Goal: Task Accomplishment & Management: Manage account settings

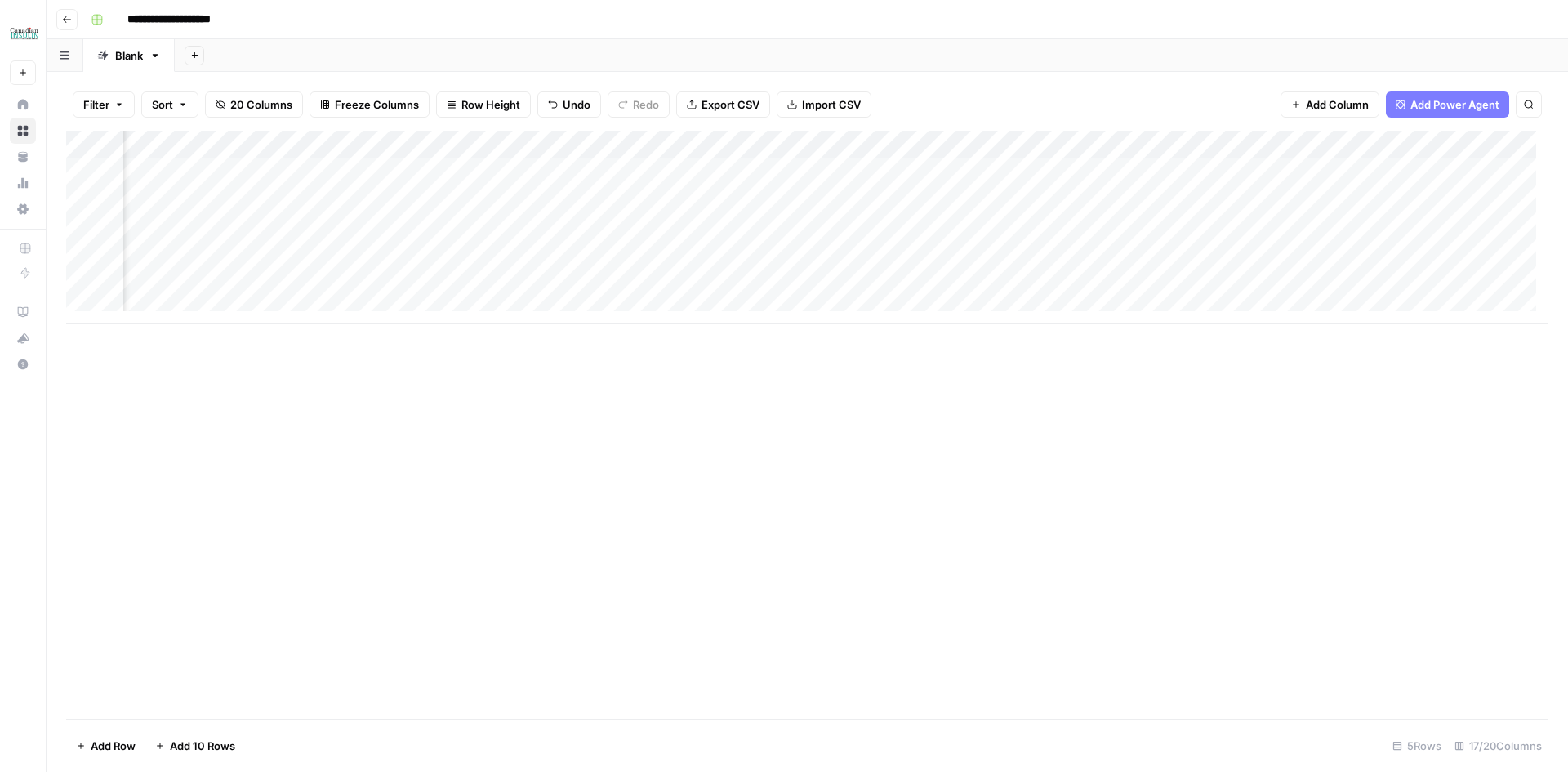
scroll to position [0, 1365]
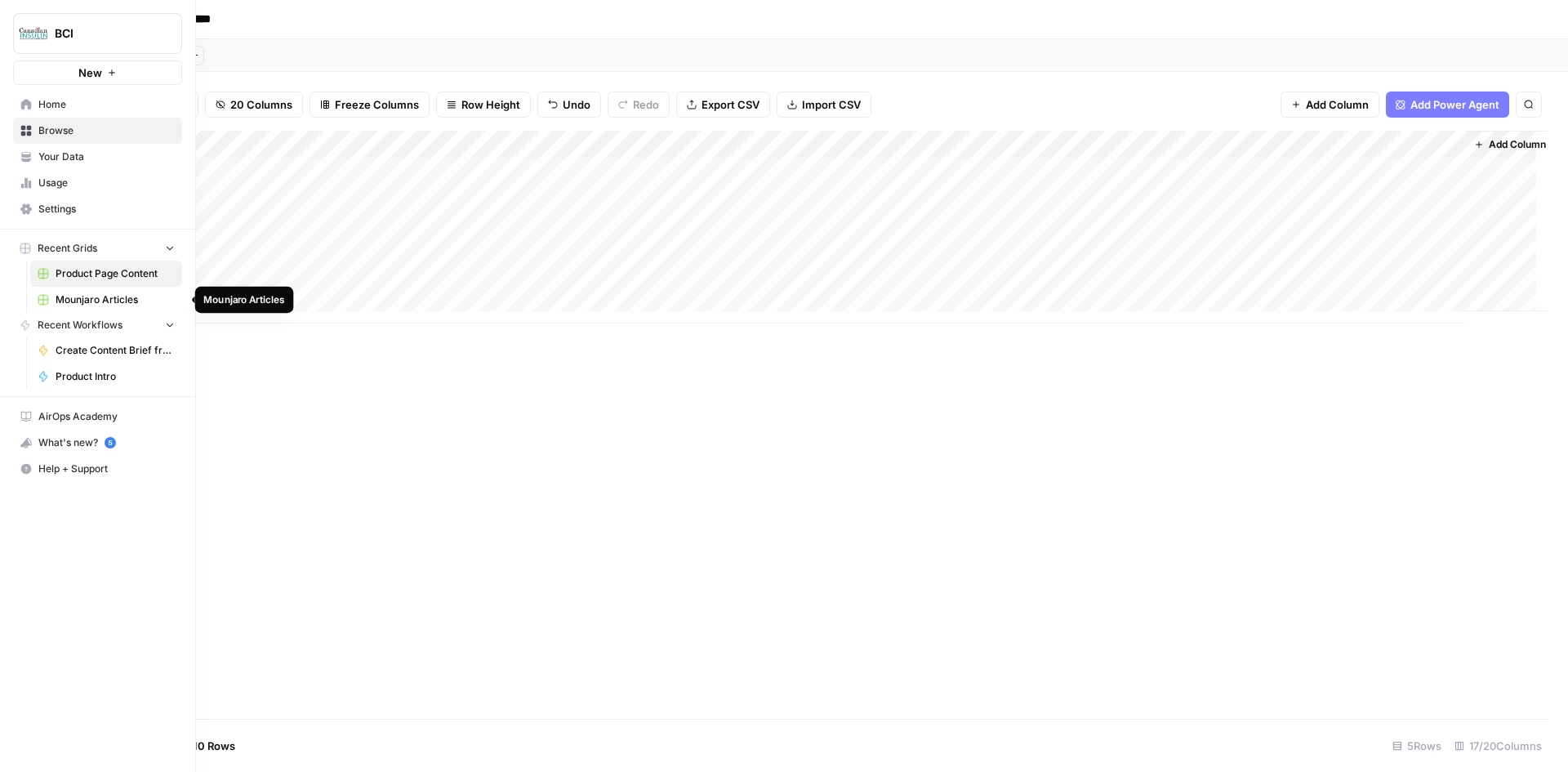
click at [119, 300] on span "Mounjaro Articles" at bounding box center [115, 300] width 119 height 15
click at [72, 207] on span "Settings" at bounding box center [107, 209] width 137 height 15
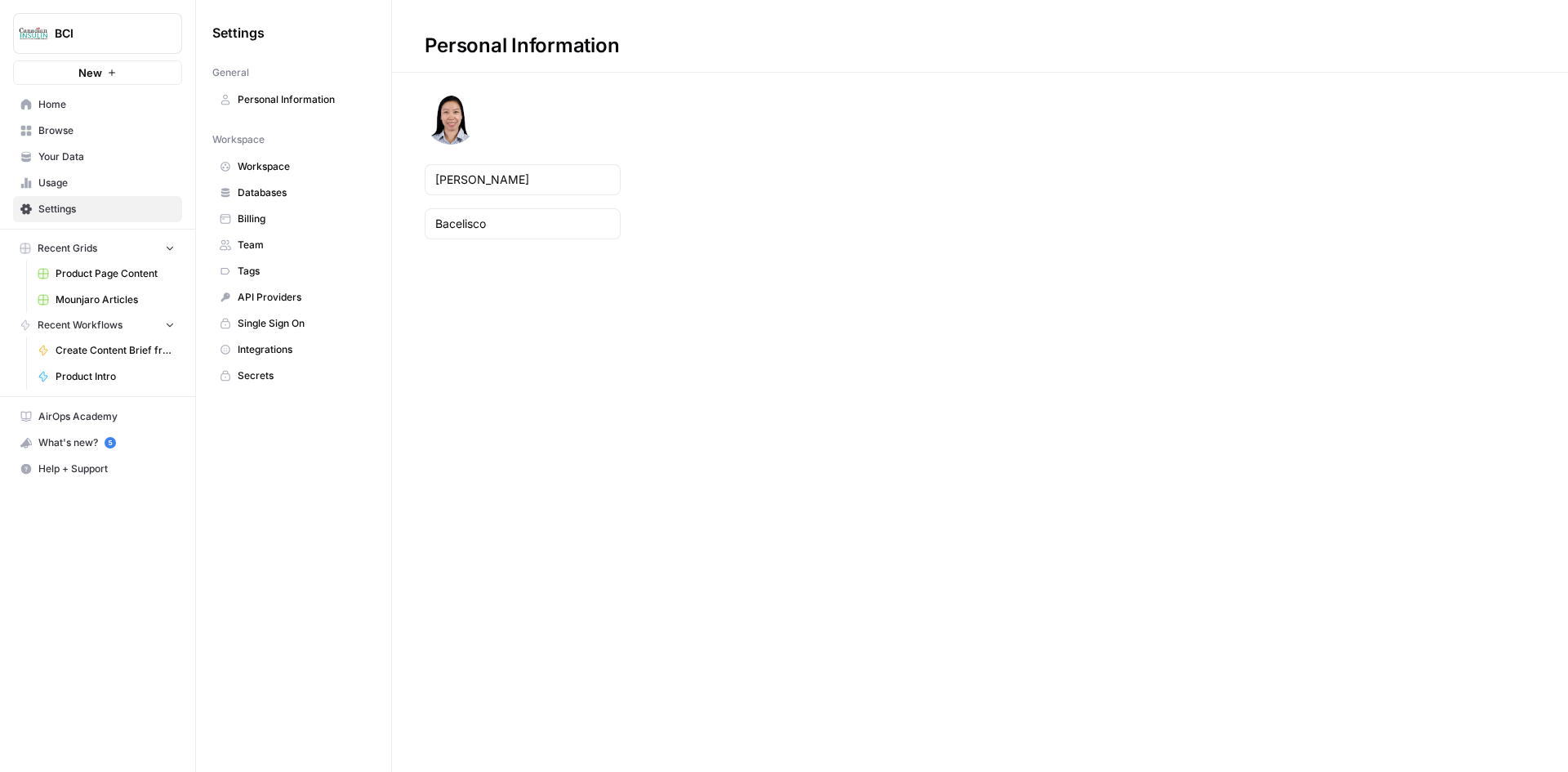
click at [298, 216] on span "Billing" at bounding box center [303, 219] width 130 height 15
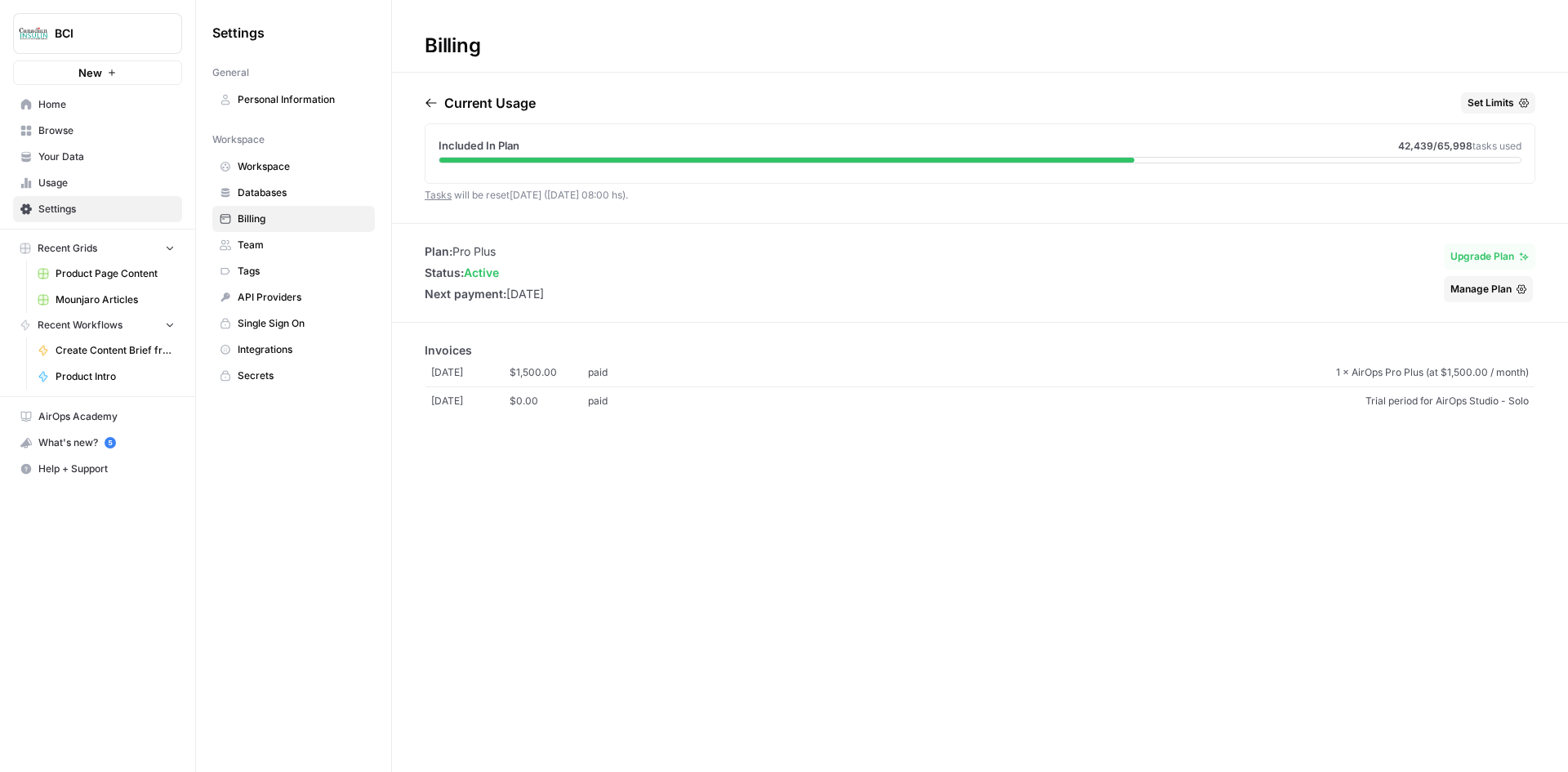
click at [1475, 144] on span "42,439 /65,998 tasks used" at bounding box center [1460, 146] width 123 height 15
click at [1473, 144] on span "tasks used" at bounding box center [1497, 146] width 49 height 12
click at [1473, 146] on span "tasks used" at bounding box center [1497, 146] width 49 height 12
drag, startPoint x: 1467, startPoint y: 146, endPoint x: 1435, endPoint y: 145, distance: 32.0
click at [1435, 145] on span "42,439 /65,998" at bounding box center [1436, 146] width 74 height 12
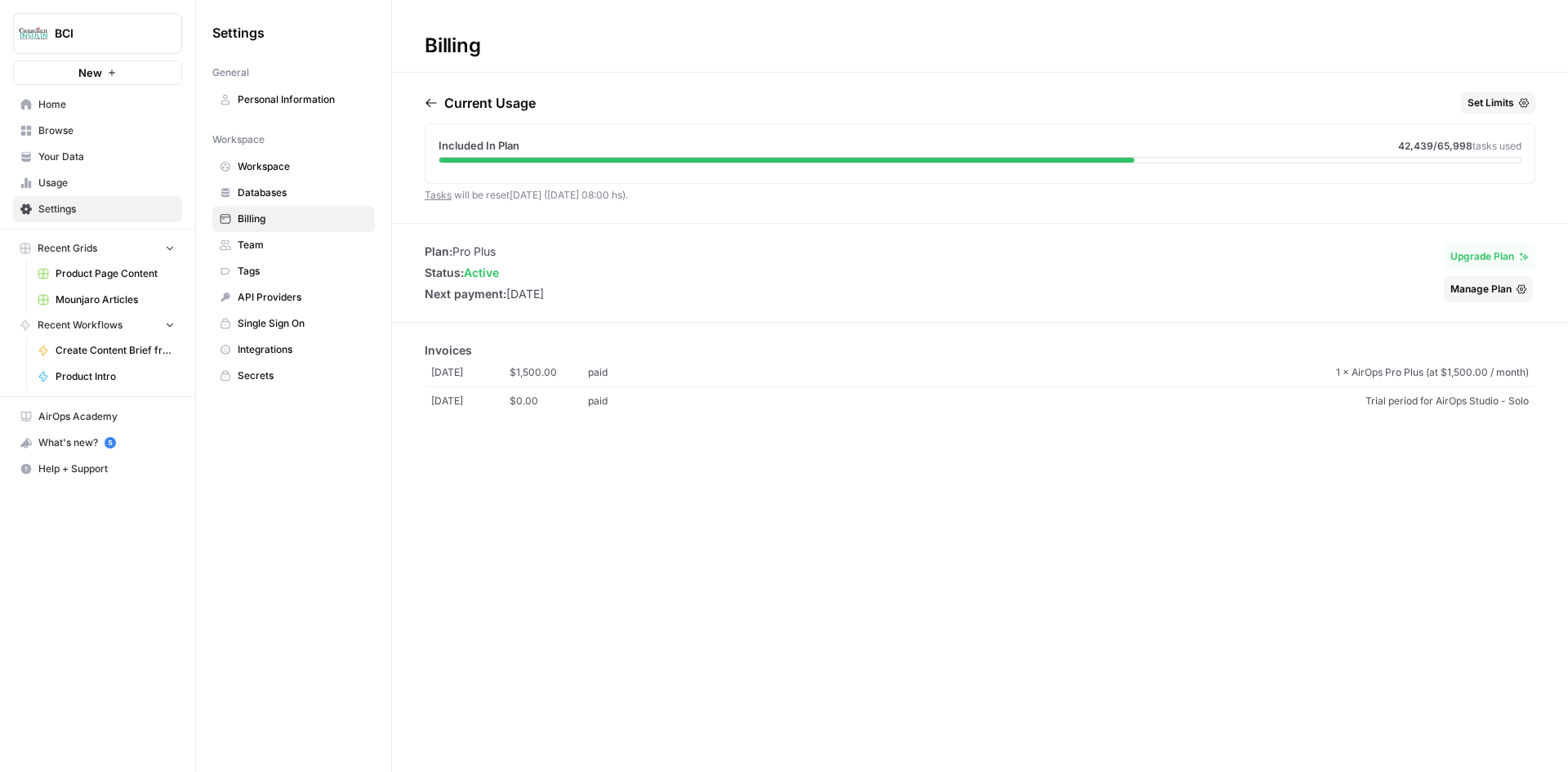
copy span "65,998"
click at [1343, 136] on div "Included In Plan 42,439 /65,998 tasks used" at bounding box center [980, 151] width 1109 height 53
click at [128, 295] on span "Mounjaro Articles" at bounding box center [115, 300] width 119 height 15
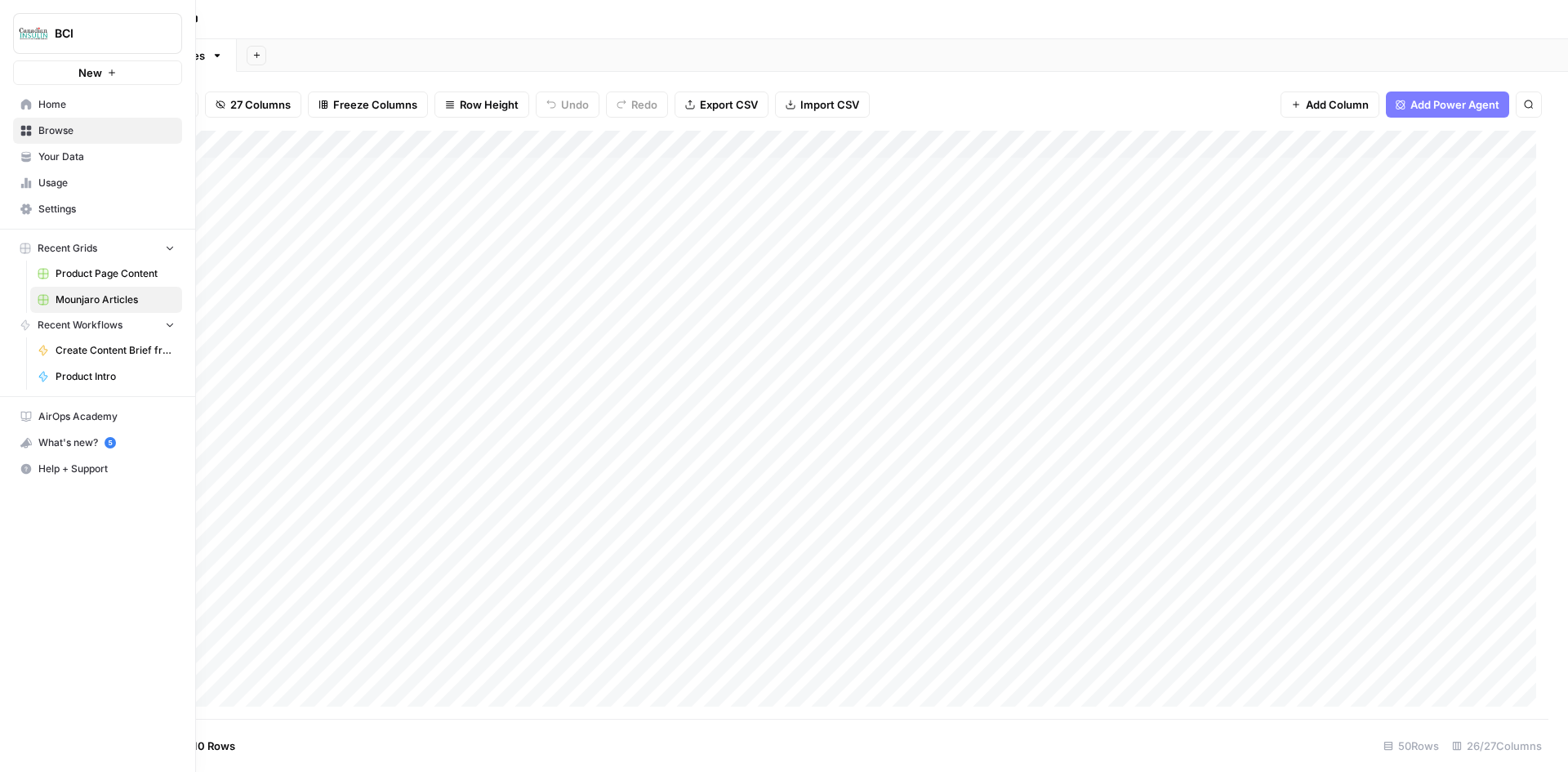
click at [83, 210] on span "Settings" at bounding box center [107, 209] width 137 height 15
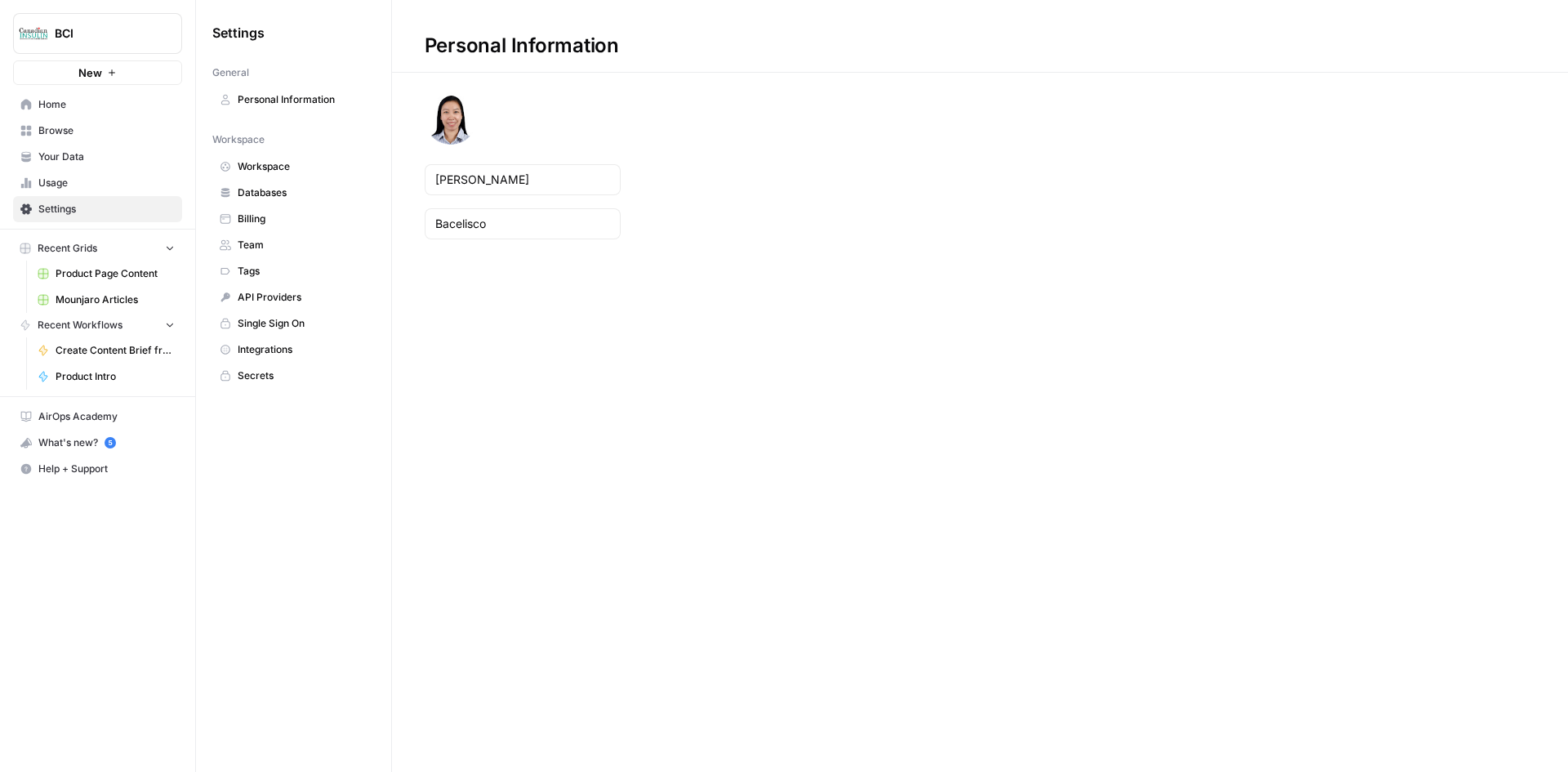
click at [263, 226] on span "Billing" at bounding box center [303, 219] width 130 height 15
